Goal: Task Accomplishment & Management: Use online tool/utility

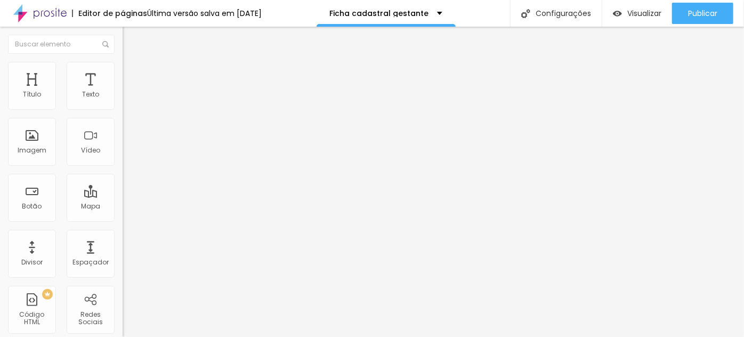
click at [123, 108] on img at bounding box center [126, 111] width 6 height 6
drag, startPoint x: 288, startPoint y: 275, endPoint x: 236, endPoint y: 270, distance: 52.5
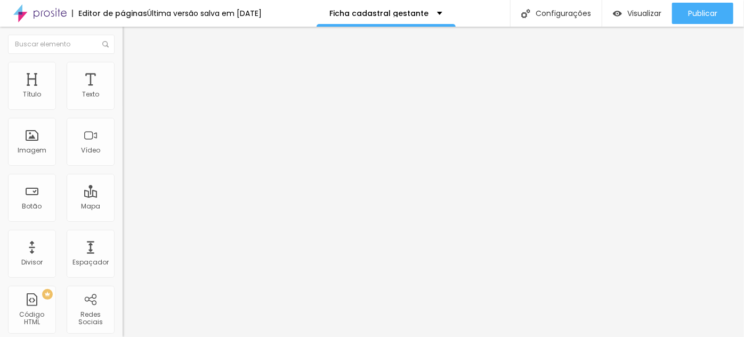
type input "Sexta VIP"
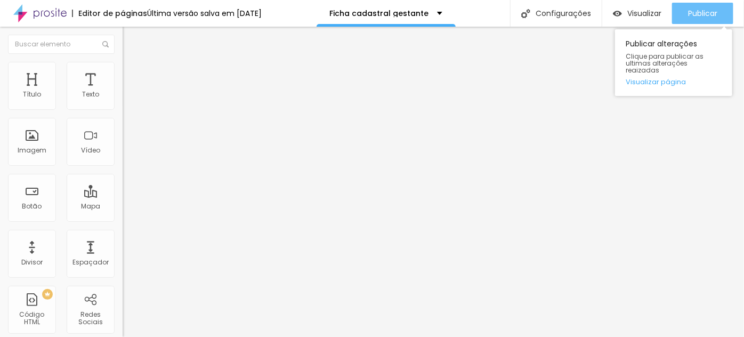
click at [695, 15] on span "Publicar" at bounding box center [702, 13] width 29 height 9
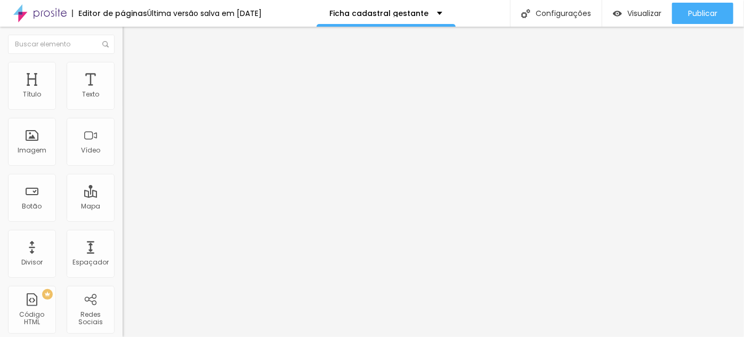
click at [123, 108] on img at bounding box center [126, 111] width 6 height 6
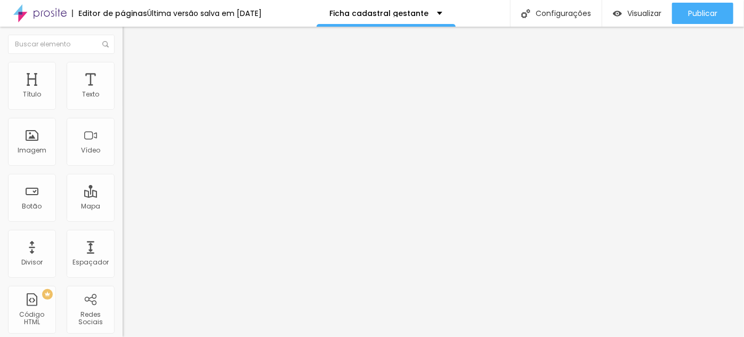
drag, startPoint x: 338, startPoint y: 187, endPoint x: 405, endPoint y: 190, distance: 66.7
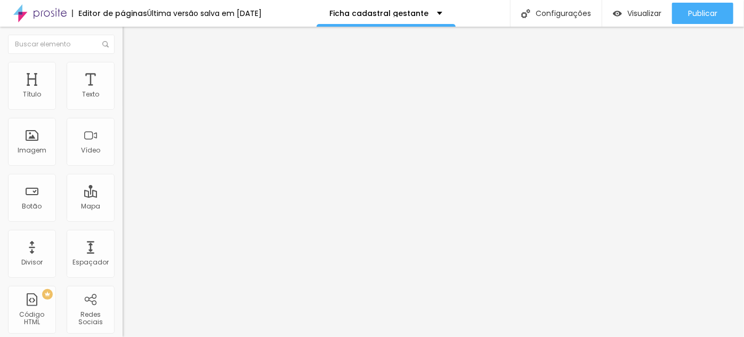
type input "Valor total à vista via PIX no fechamento do contrato (5% de desconto)"
drag, startPoint x: 312, startPoint y: 215, endPoint x: 419, endPoint y: 198, distance: 108.0
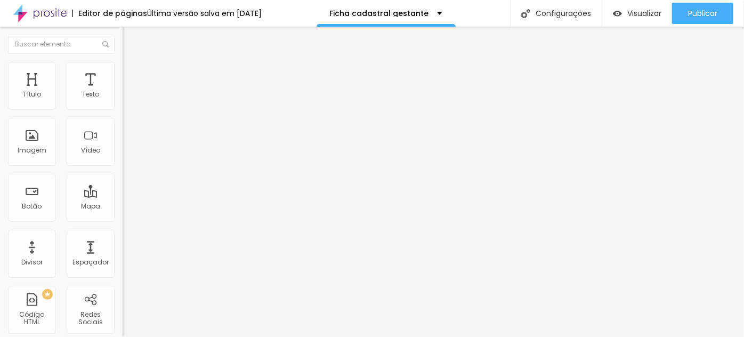
drag, startPoint x: 318, startPoint y: 211, endPoint x: 405, endPoint y: 206, distance: 86.6
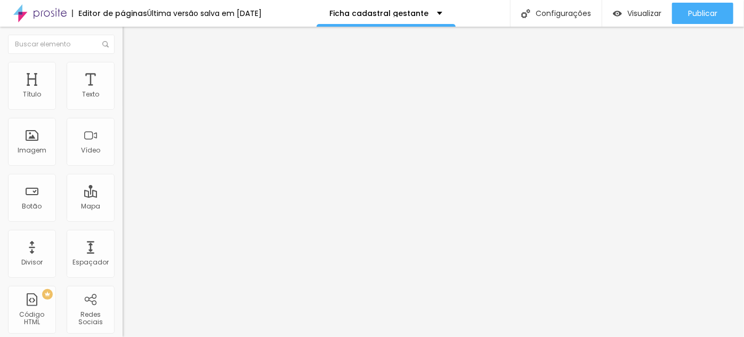
drag, startPoint x: 341, startPoint y: 215, endPoint x: 437, endPoint y: 211, distance: 95.5
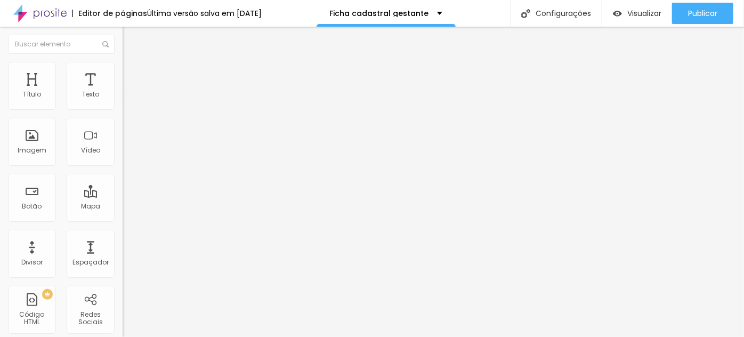
drag, startPoint x: 329, startPoint y: 210, endPoint x: 331, endPoint y: 220, distance: 10.4
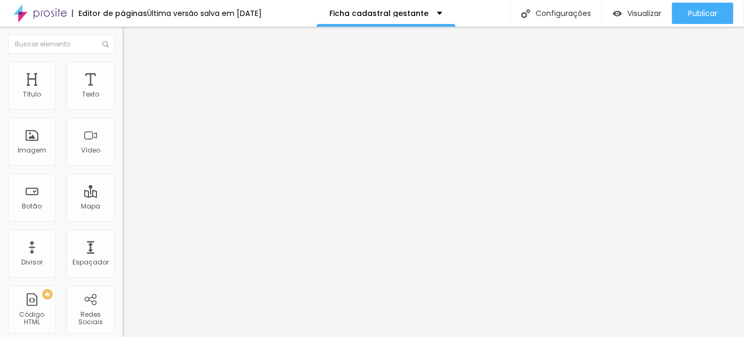
type input "Valor à vista com sinal via PIX + saldo pago no dia do ensaio por PIX ou espéci…"
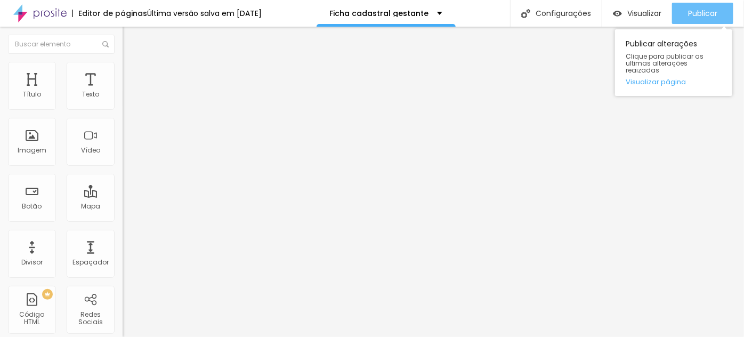
click at [696, 10] on span "Publicar" at bounding box center [702, 13] width 29 height 9
